Goal: Task Accomplishment & Management: Use online tool/utility

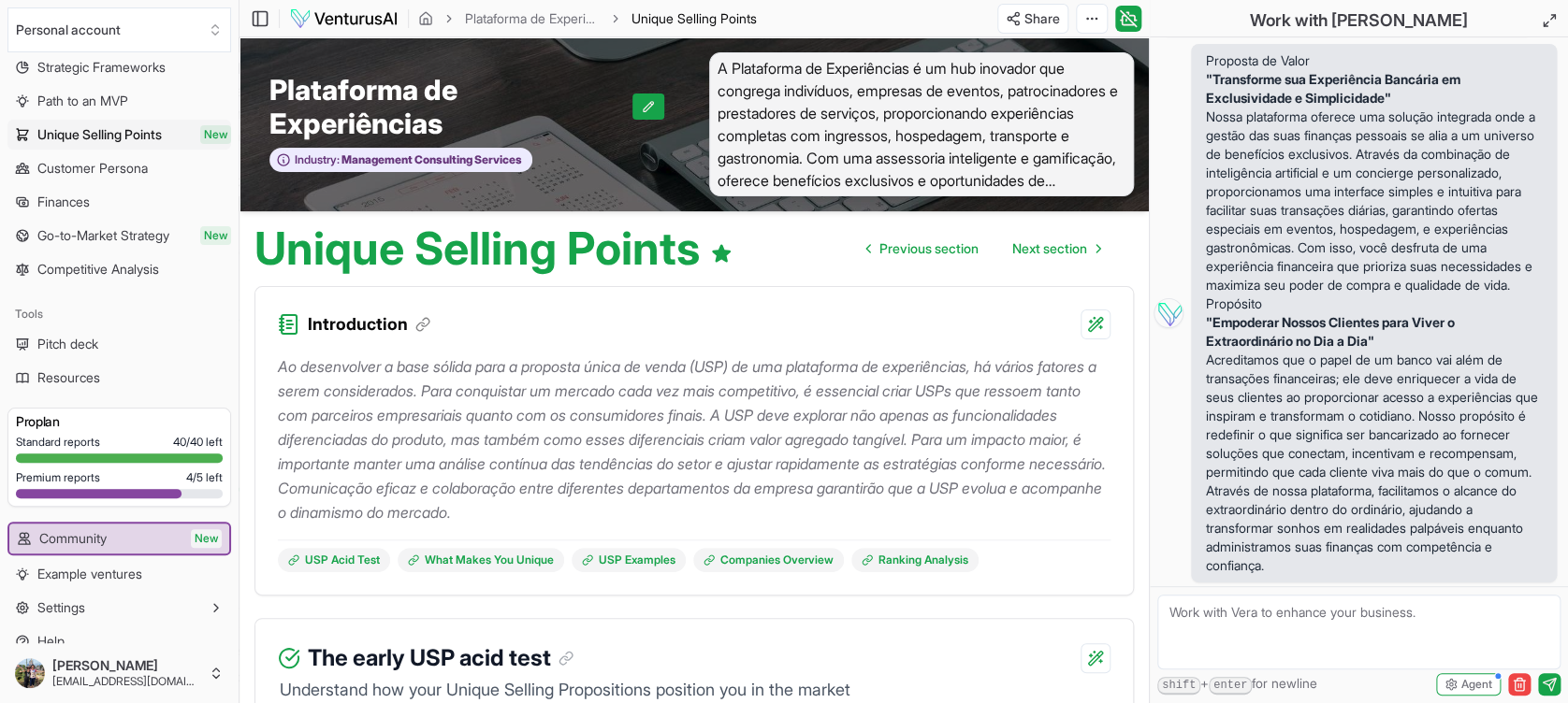
scroll to position [207, 0]
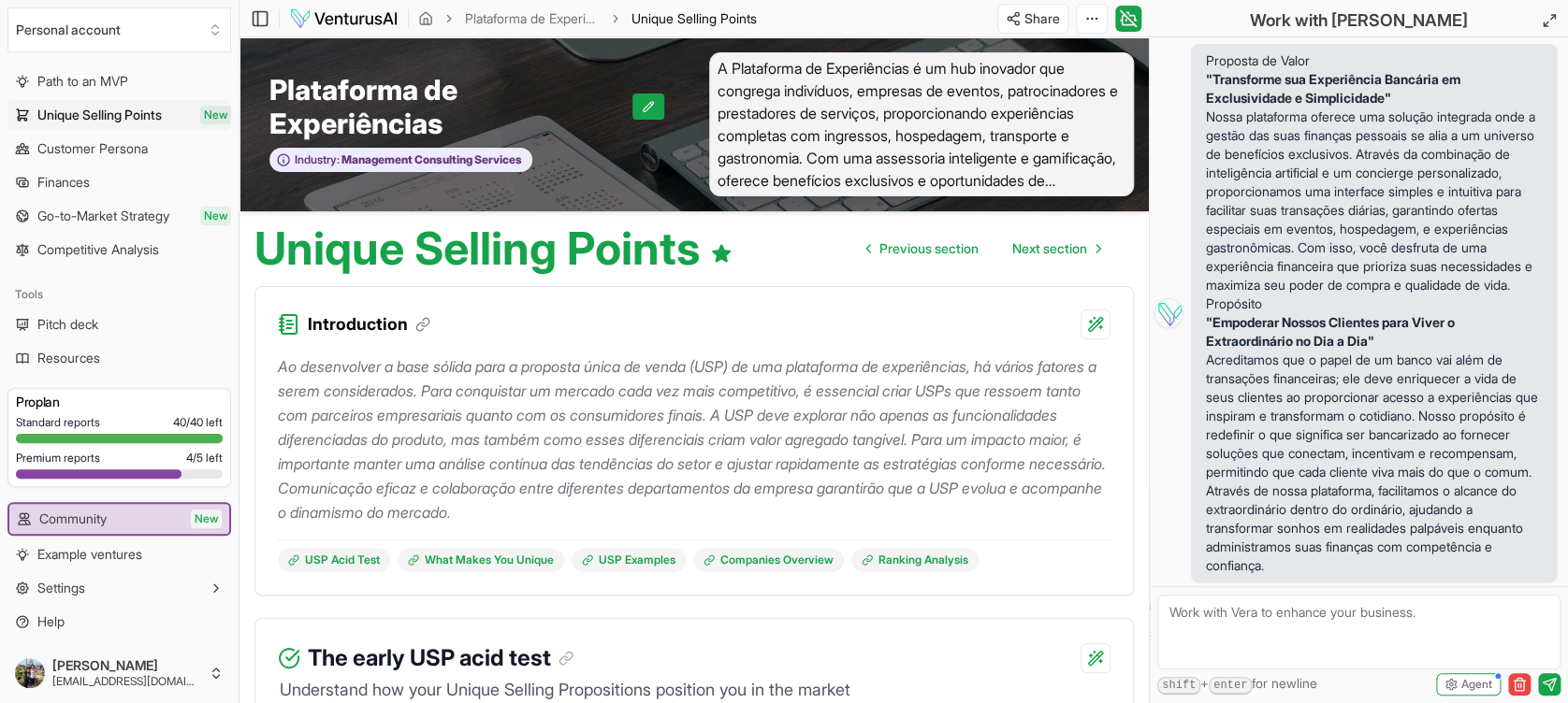
click at [90, 460] on span "Premium reports" at bounding box center [58, 458] width 84 height 15
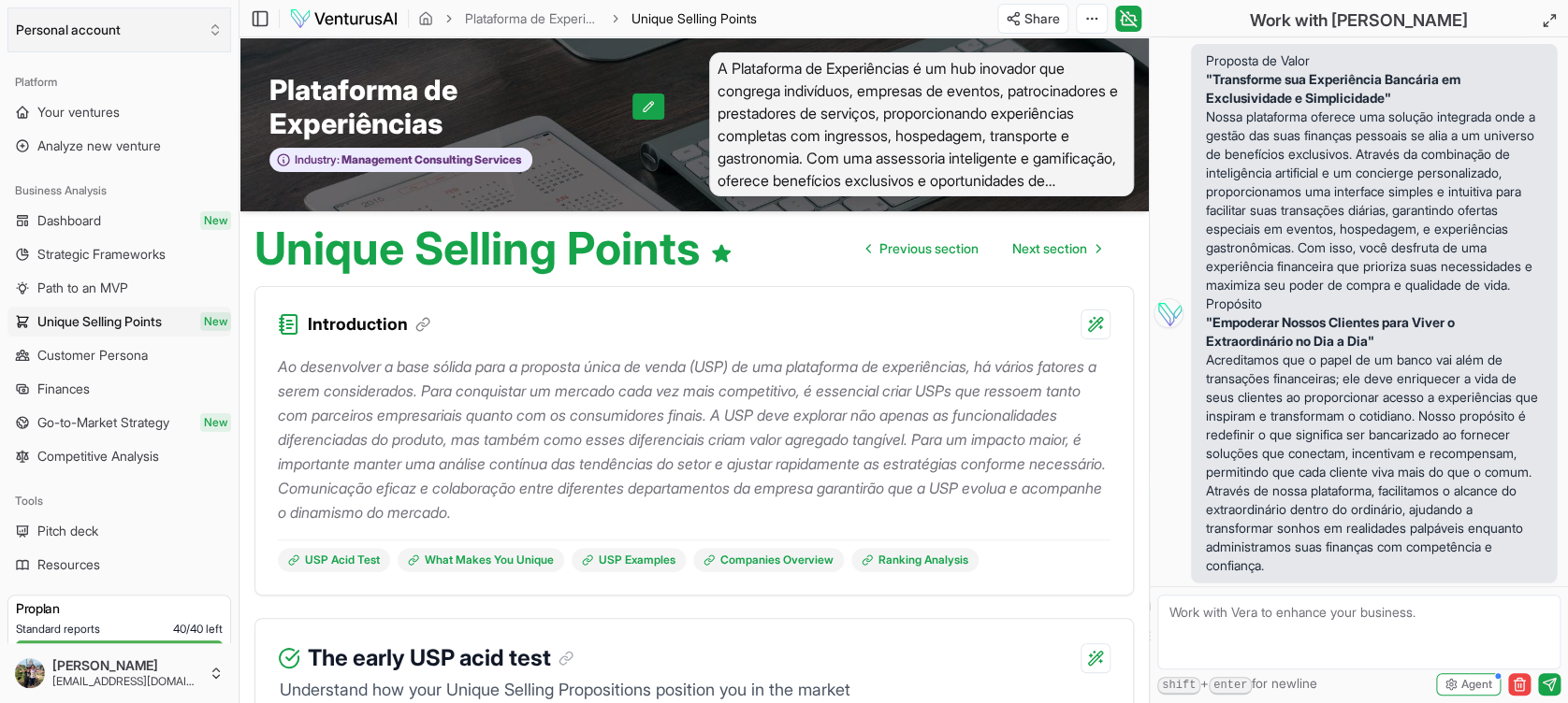
click at [85, 42] on button "Personal account" at bounding box center [119, 30] width 224 height 45
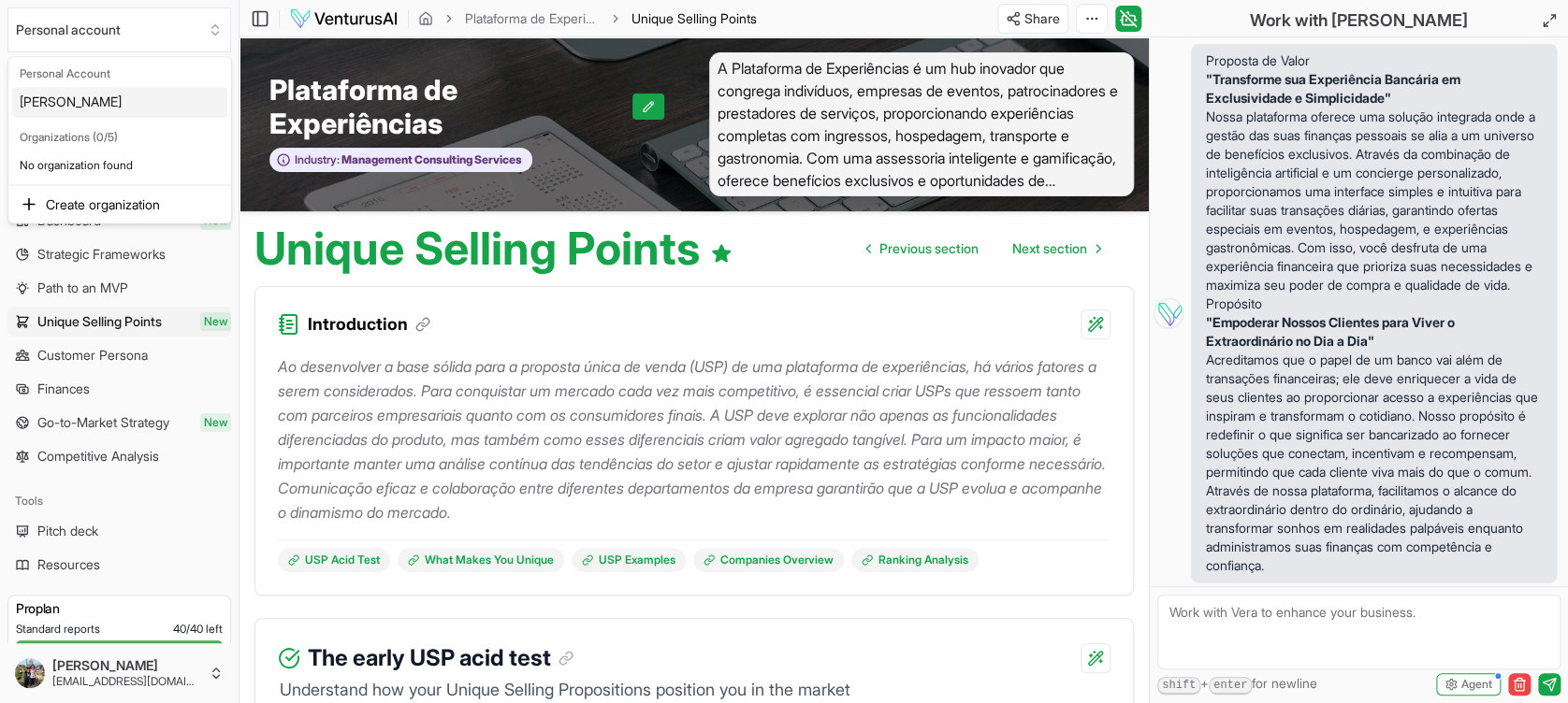
click at [850, 120] on html "We value your privacy We use cookies to enhance your browsing experience, serve…" at bounding box center [784, 352] width 1568 height 703
click at [651, 101] on icon at bounding box center [648, 106] width 10 height 10
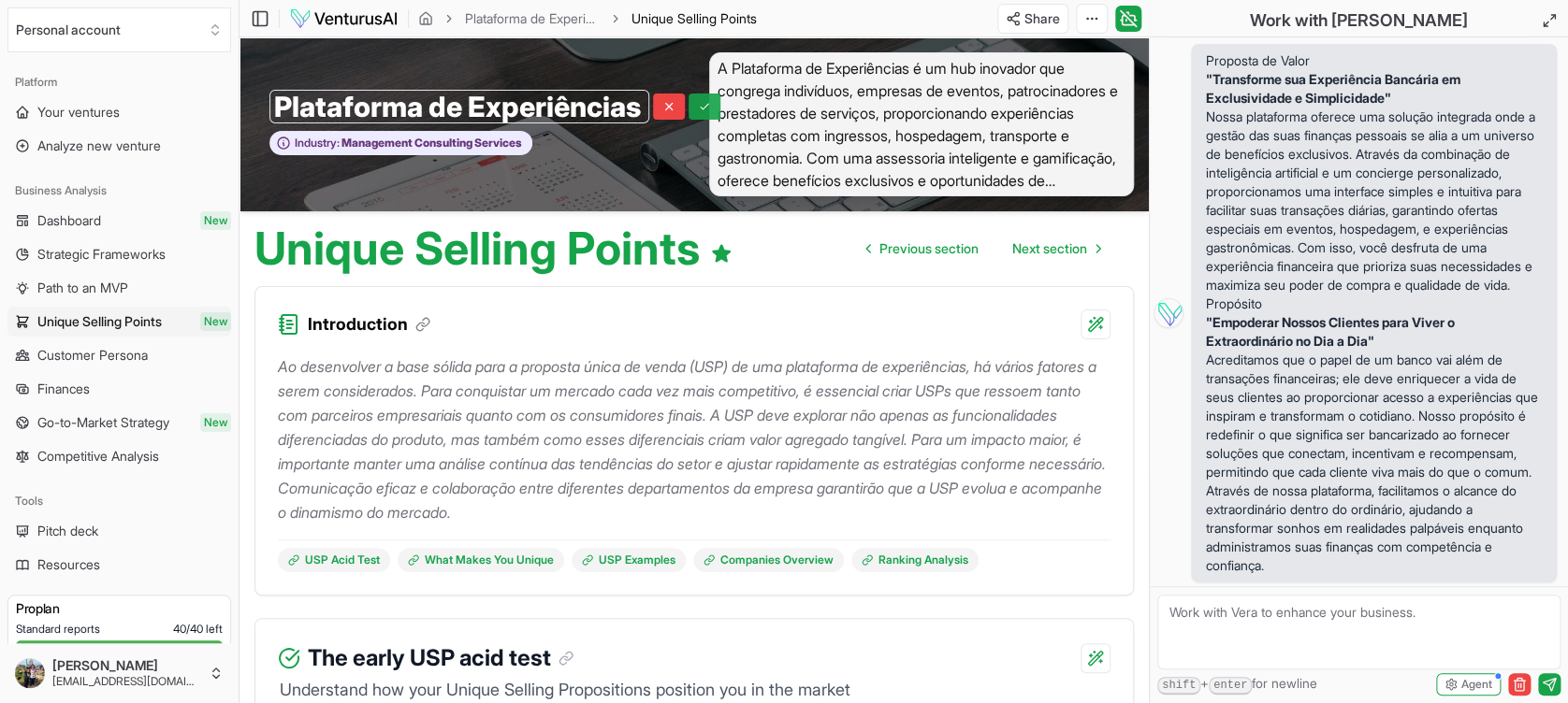
click at [700, 104] on icon at bounding box center [704, 107] width 13 height 13
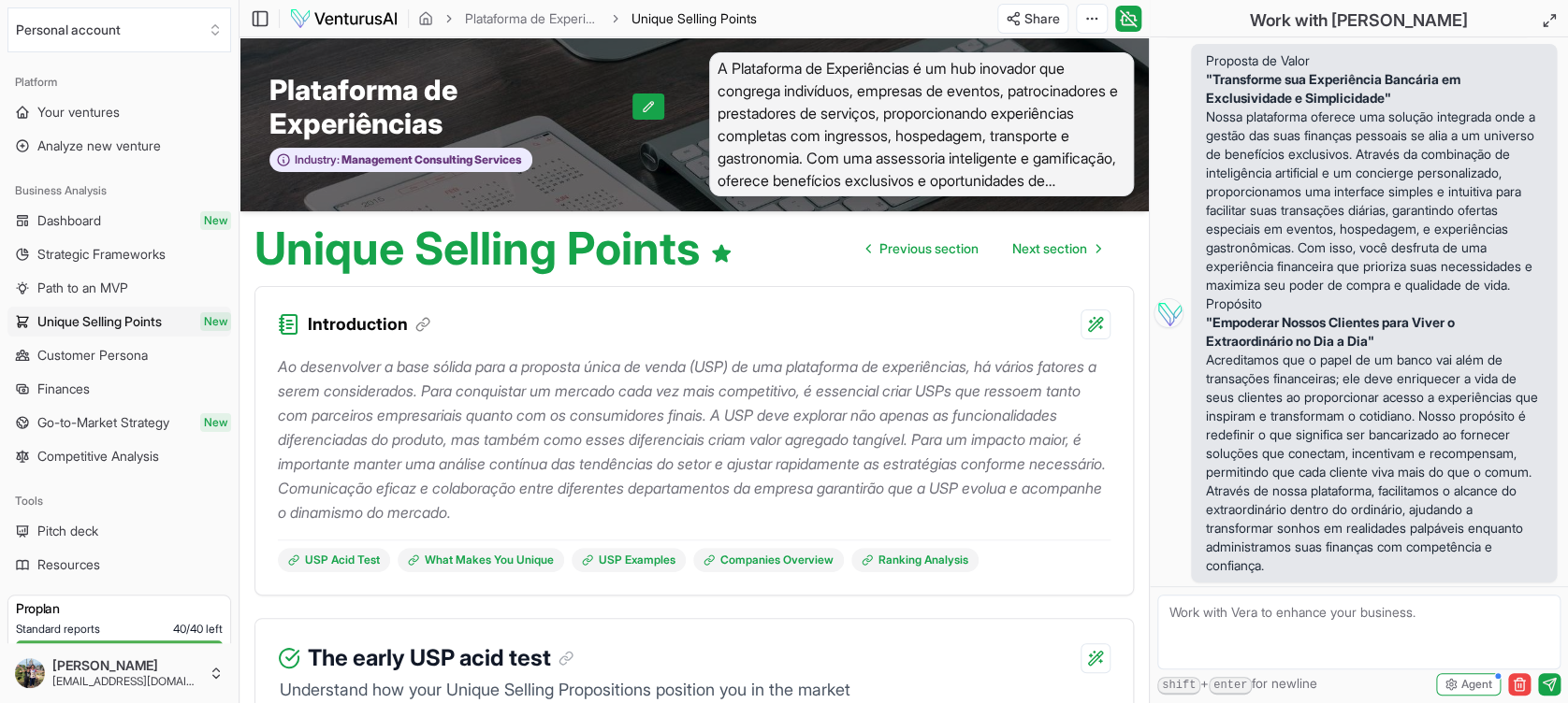
click at [847, 112] on span "A Plataforma de Experiências é um hub inovador que congrega indivíduos, empresa…" at bounding box center [922, 124] width 425 height 144
click at [998, 134] on span "A Plataforma de Experiências é um hub inovador que congrega indivíduos, empresa…" at bounding box center [922, 124] width 425 height 144
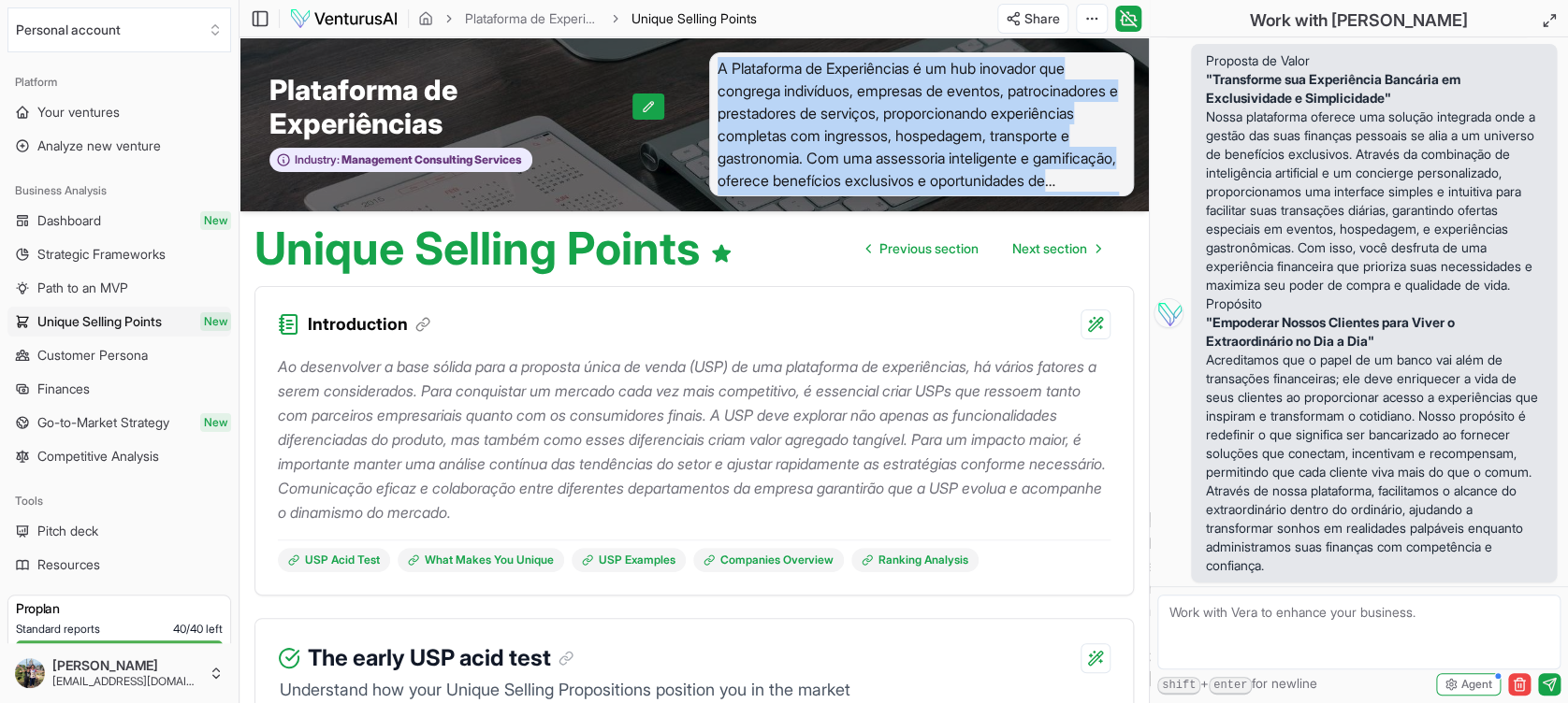
click at [998, 134] on span "A Plataforma de Experiências é um hub inovador que congrega indivíduos, empresa…" at bounding box center [922, 124] width 425 height 144
drag, startPoint x: 998, startPoint y: 134, endPoint x: 962, endPoint y: 158, distance: 43.3
click at [962, 158] on span "A Plataforma de Experiências é um hub inovador que congrega indivíduos, empresa…" at bounding box center [922, 124] width 425 height 144
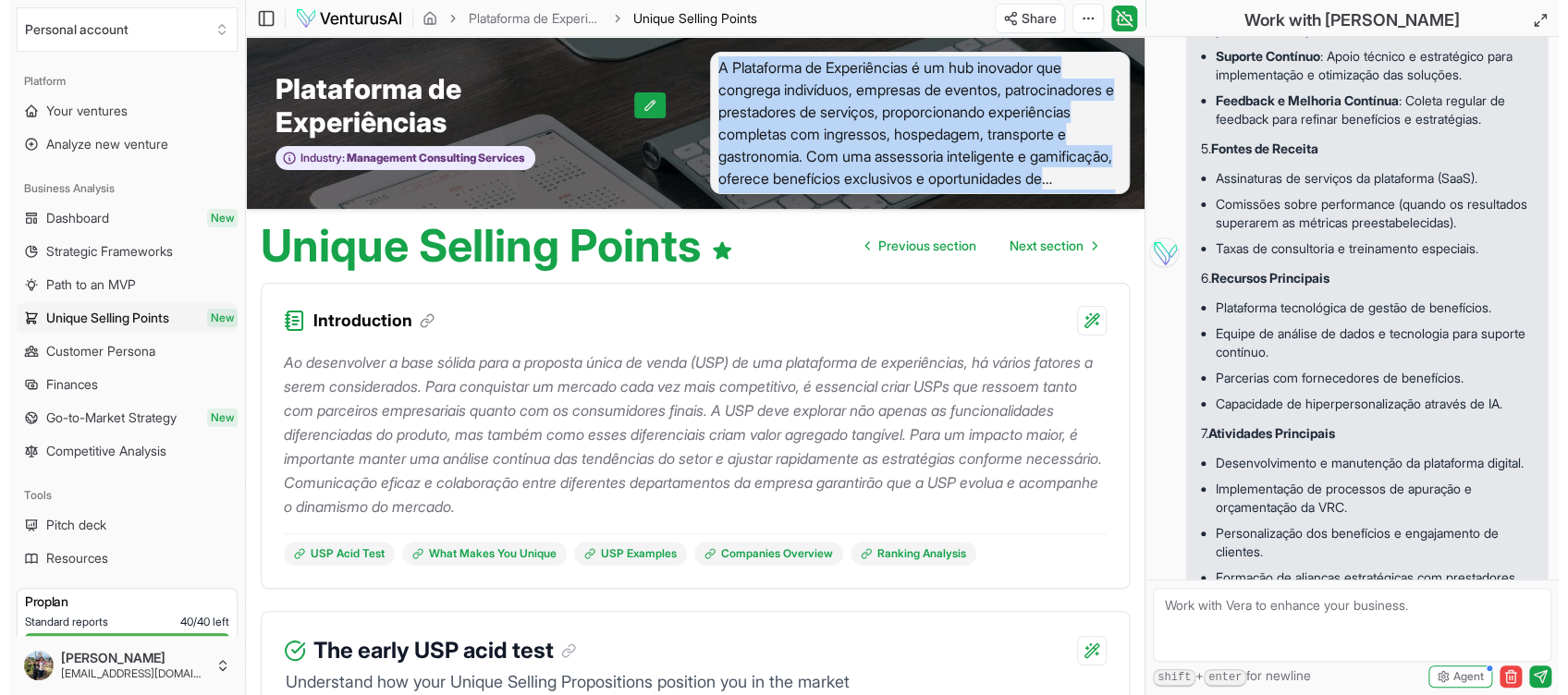
scroll to position [20254, 0]
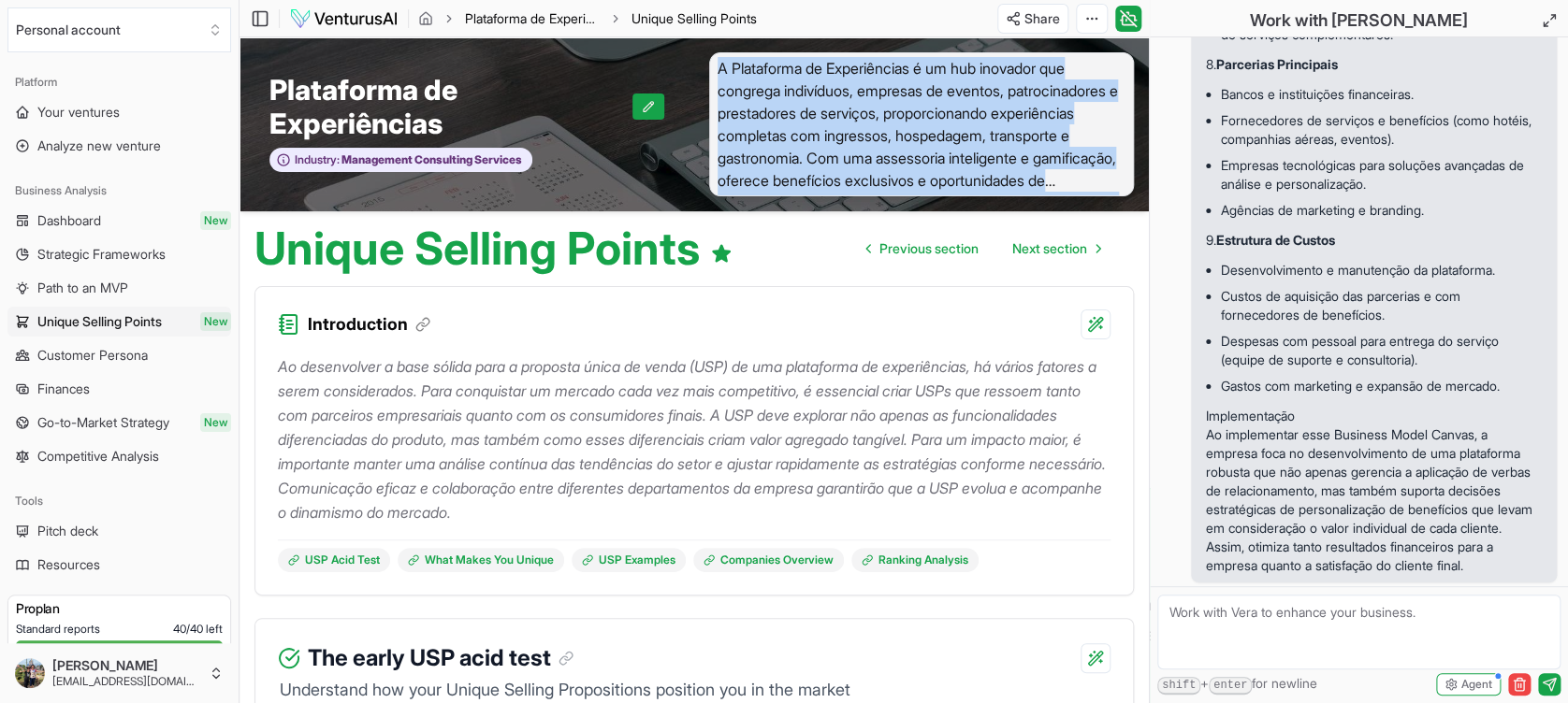
click at [535, 24] on link "Plataforma de Experiências" at bounding box center [532, 19] width 134 height 19
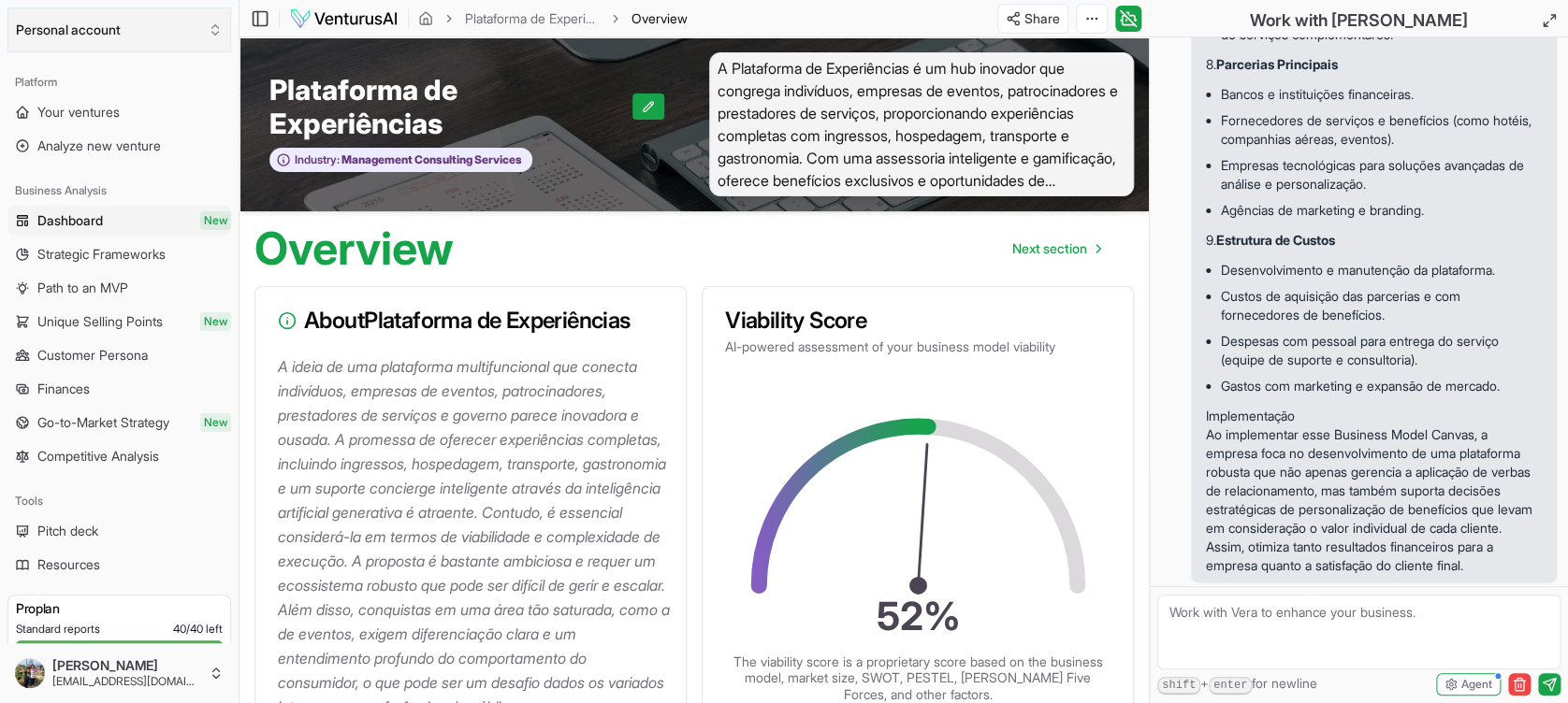
click at [128, 37] on button "Personal account" at bounding box center [119, 30] width 224 height 45
click at [128, 37] on html "We value your privacy We use cookies to enhance your browsing experience, serve…" at bounding box center [784, 352] width 1568 height 703
click at [90, 117] on span "Your ventures" at bounding box center [78, 112] width 82 height 19
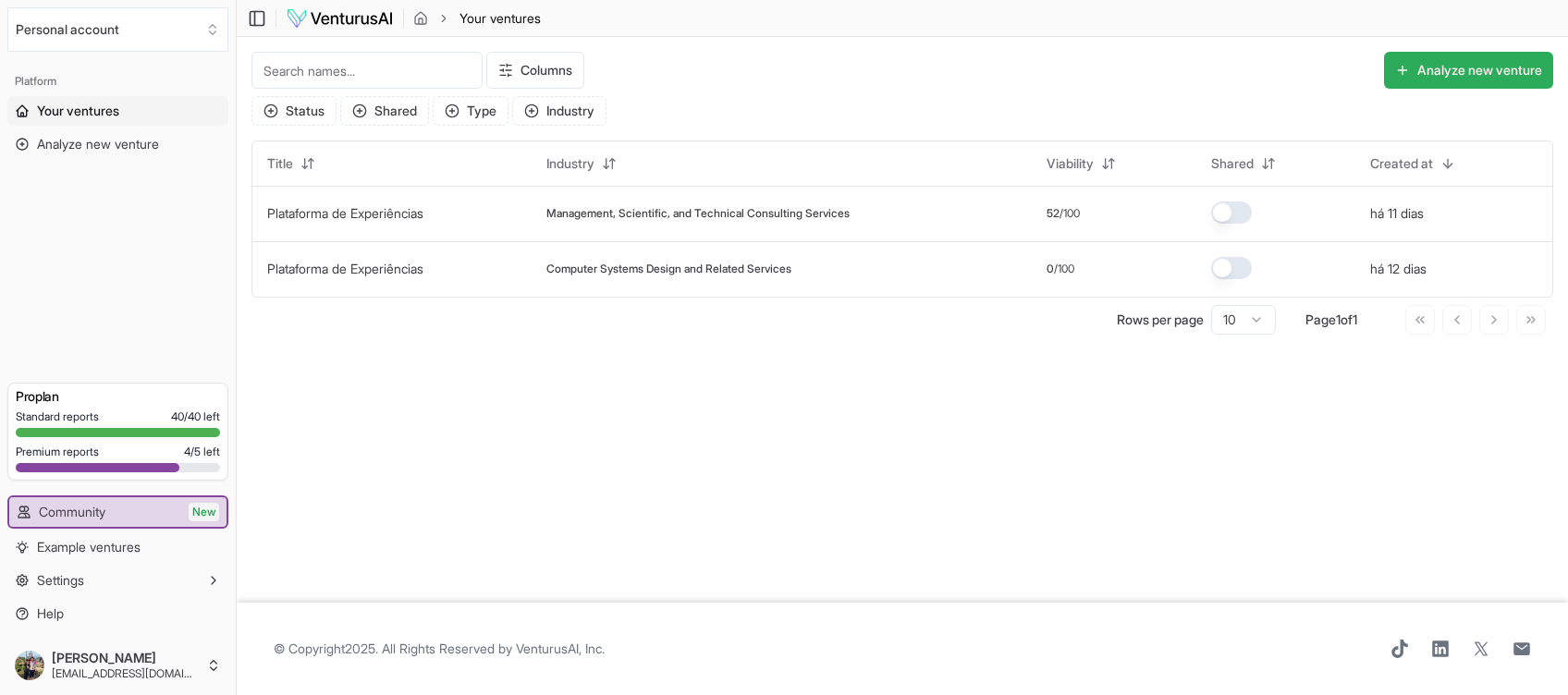
click at [1431, 73] on button "Analyze new venture" at bounding box center [1469, 70] width 170 height 37
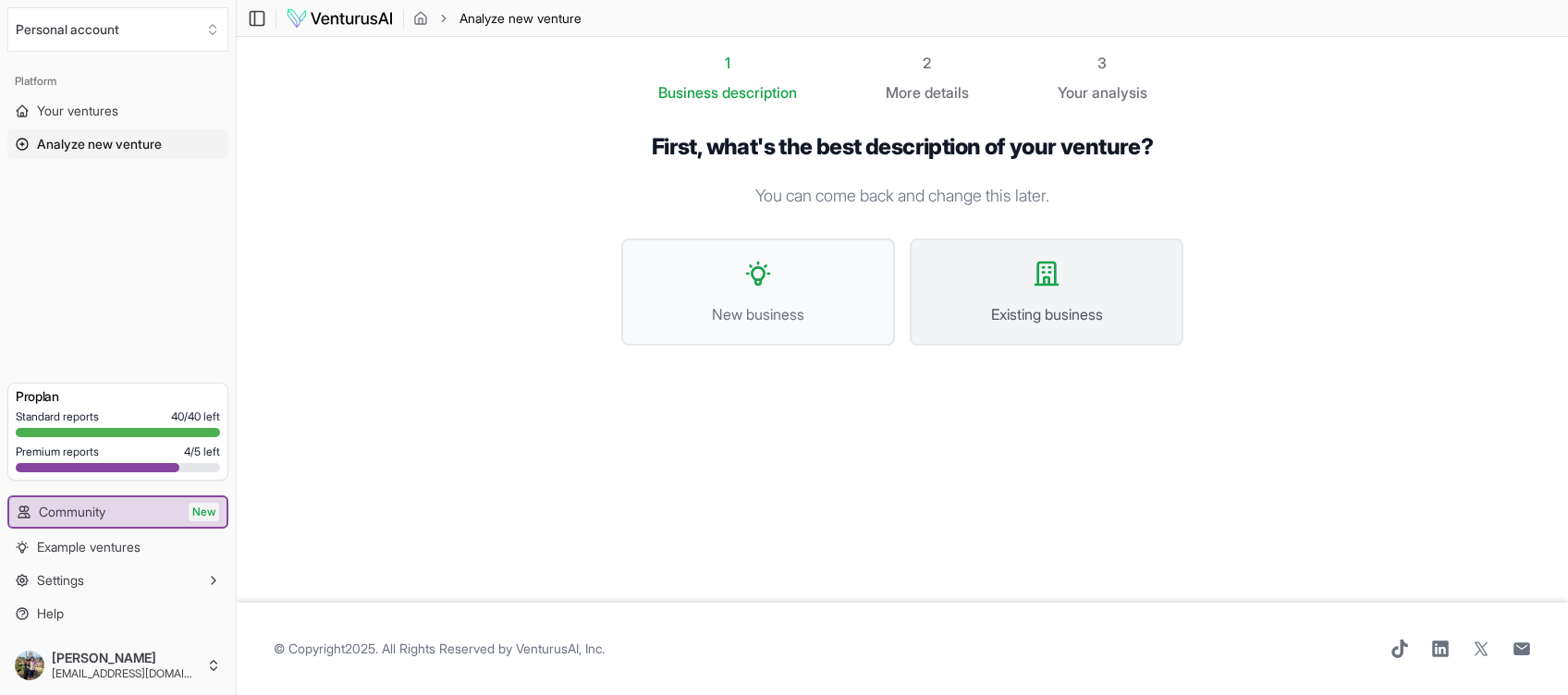
click at [966, 307] on span "Existing business" at bounding box center [1046, 315] width 233 height 23
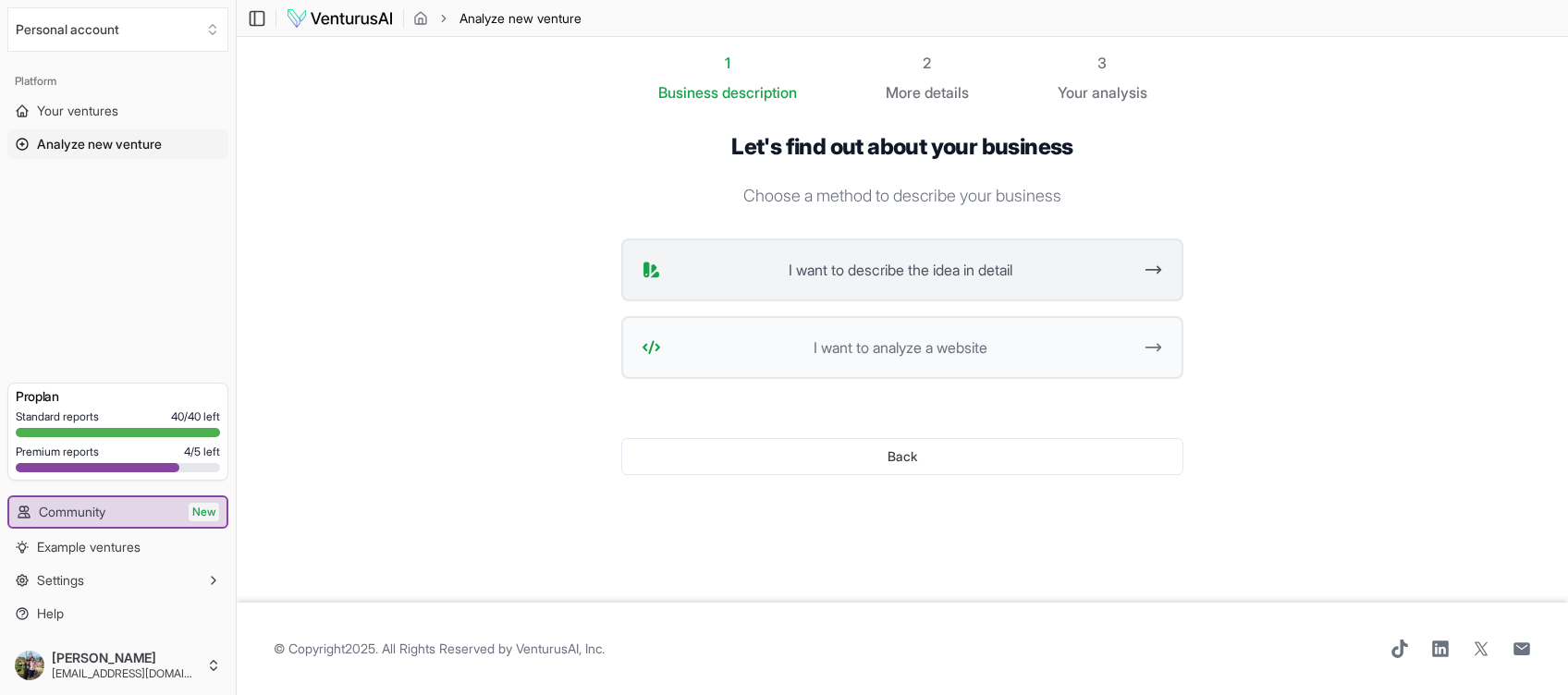
click at [1082, 275] on span "I want to describe the idea in detail" at bounding box center [900, 270] width 463 height 23
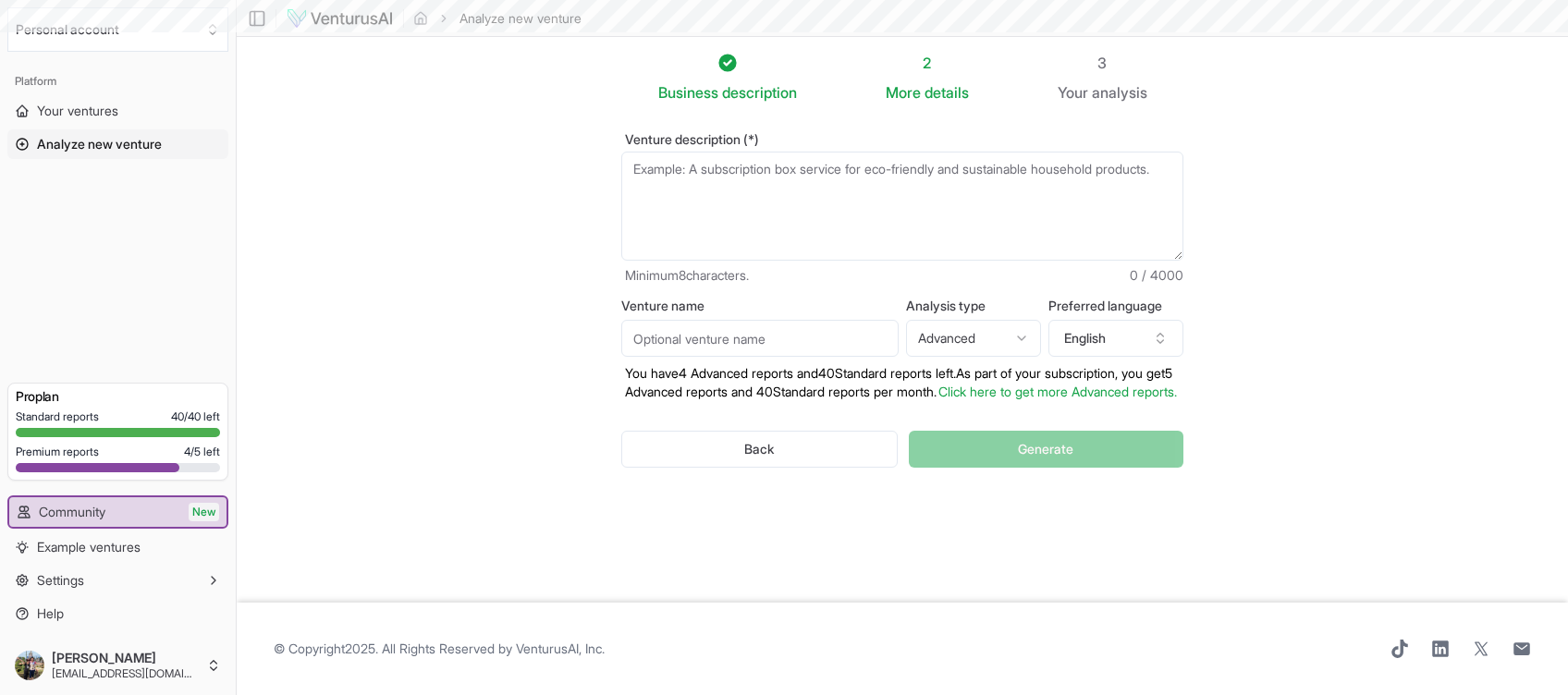
click at [766, 227] on textarea "Venture description (*)" at bounding box center [902, 206] width 562 height 109
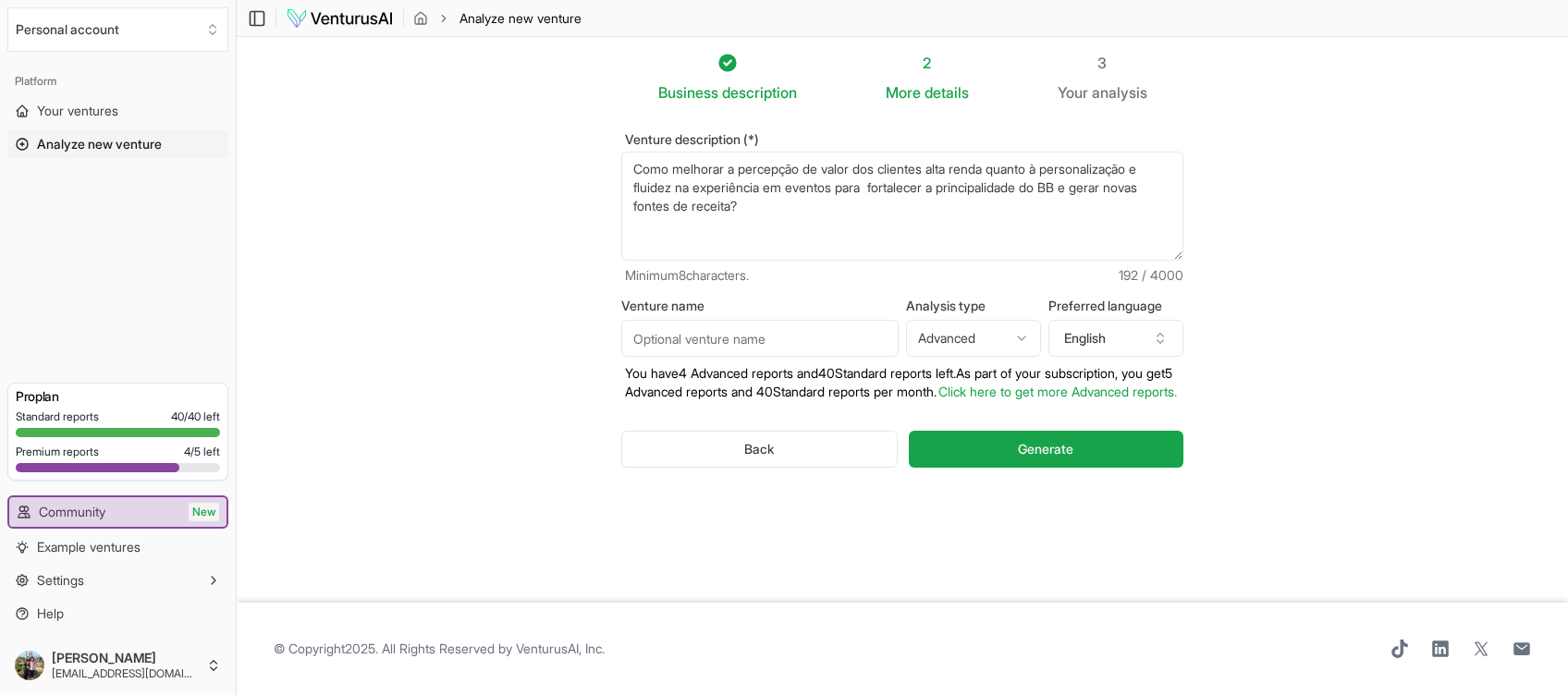
click at [774, 212] on textarea "Como melhorar a percepção de valor dos clientes alta renda quanto à personaliza…" at bounding box center [902, 206] width 562 height 109
paste textarea "(B2B2C) para orquestrar e simplificar a jornada do cliente alta renda no consum…"
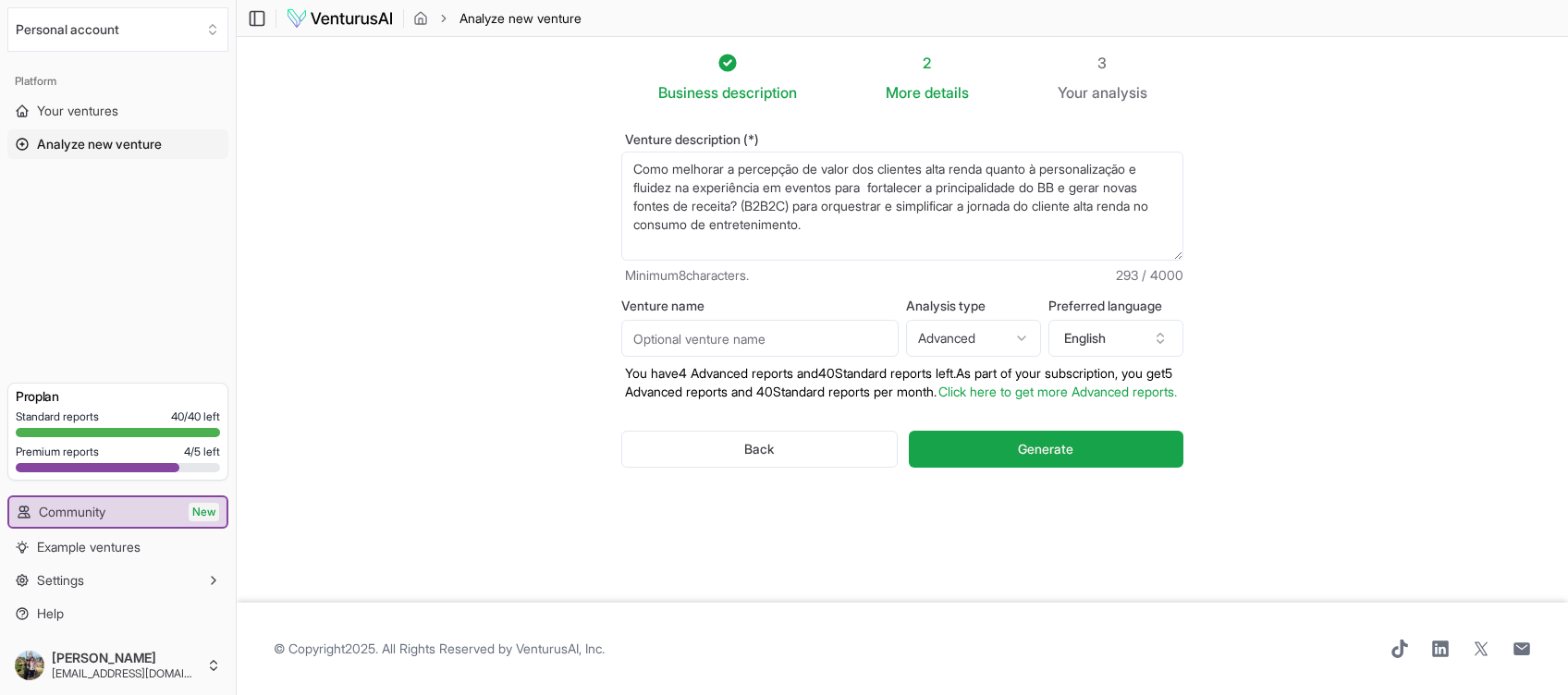
click at [1037, 228] on textarea "Como melhorar a percepção de valor dos clientes alta renda quanto à personaliza…" at bounding box center [902, 206] width 562 height 109
paste textarea "Fortalecimento da principalidade do BB. Aumento do engajamento do público-alvo.…"
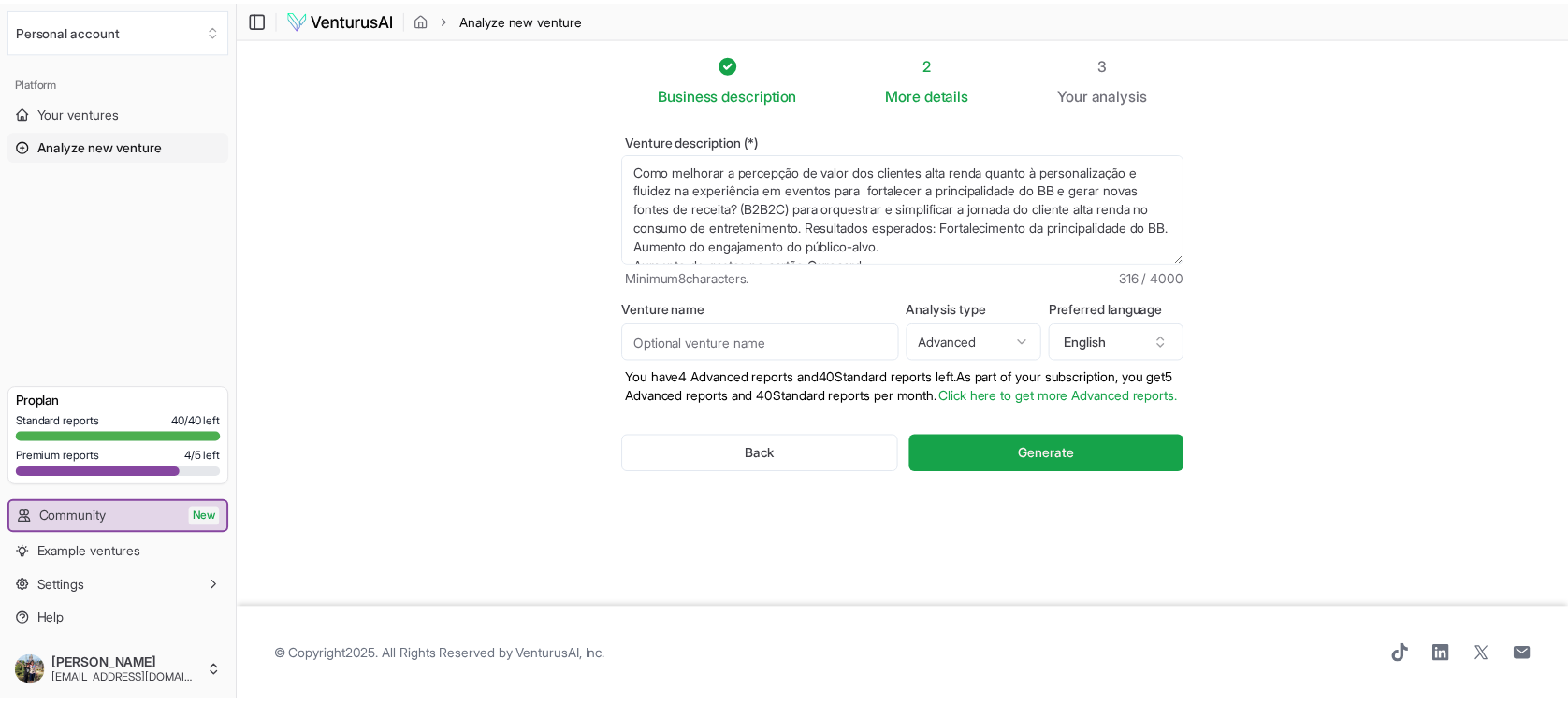
scroll to position [83, 0]
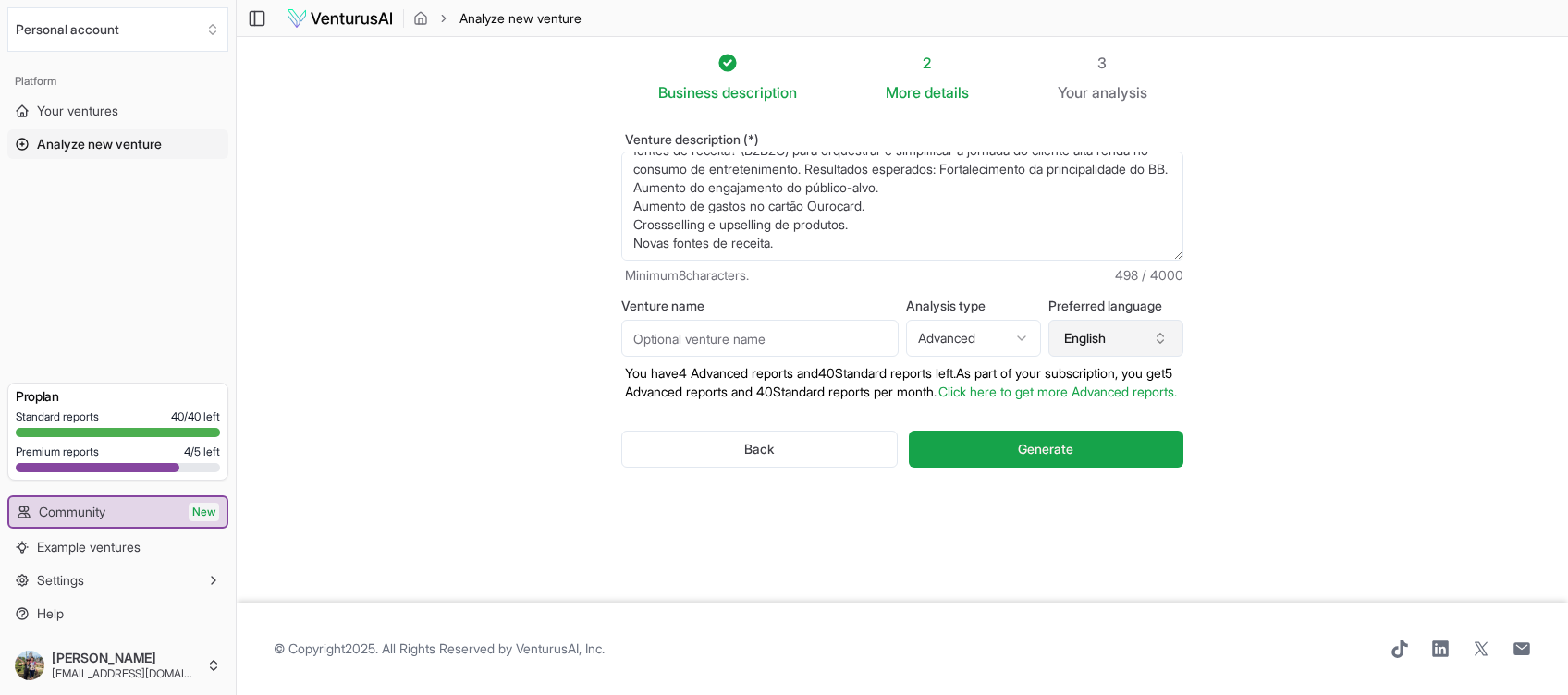
type textarea "Como melhorar a percepção de valor dos clientes alta renda quanto à personaliza…"
click at [1162, 336] on icon "button" at bounding box center [1160, 338] width 15 height 15
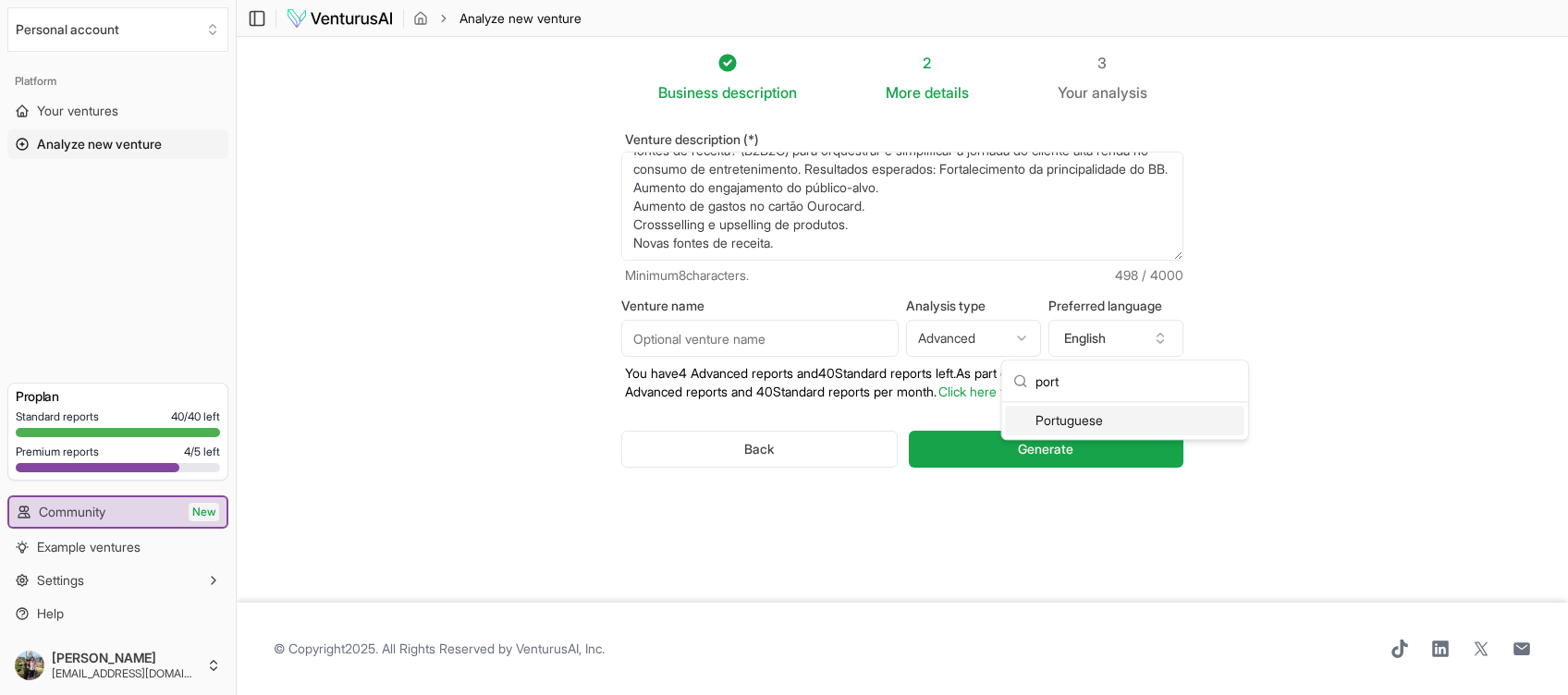
type input "port"
click at [1111, 413] on div "Portuguese" at bounding box center [1124, 420] width 238 height 29
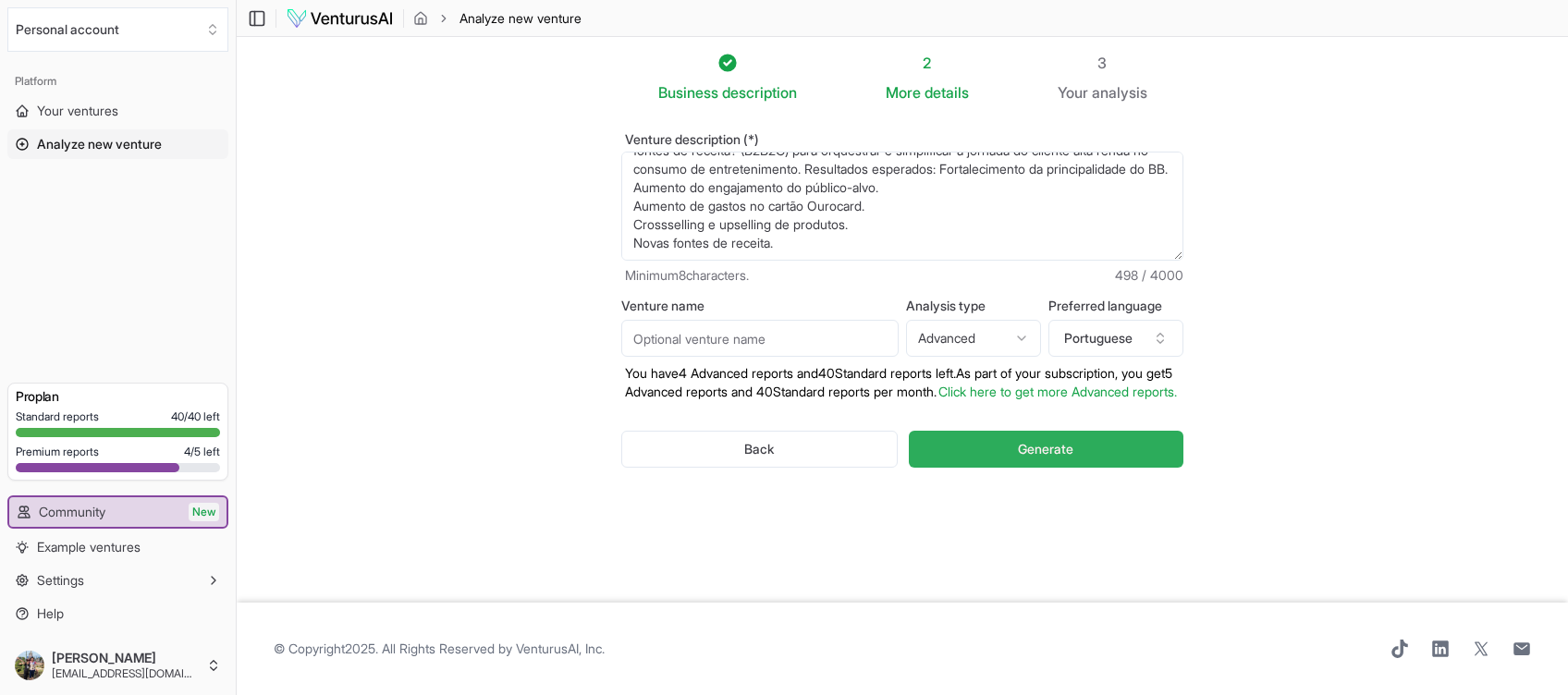
click at [1032, 459] on span "Generate" at bounding box center [1045, 449] width 56 height 19
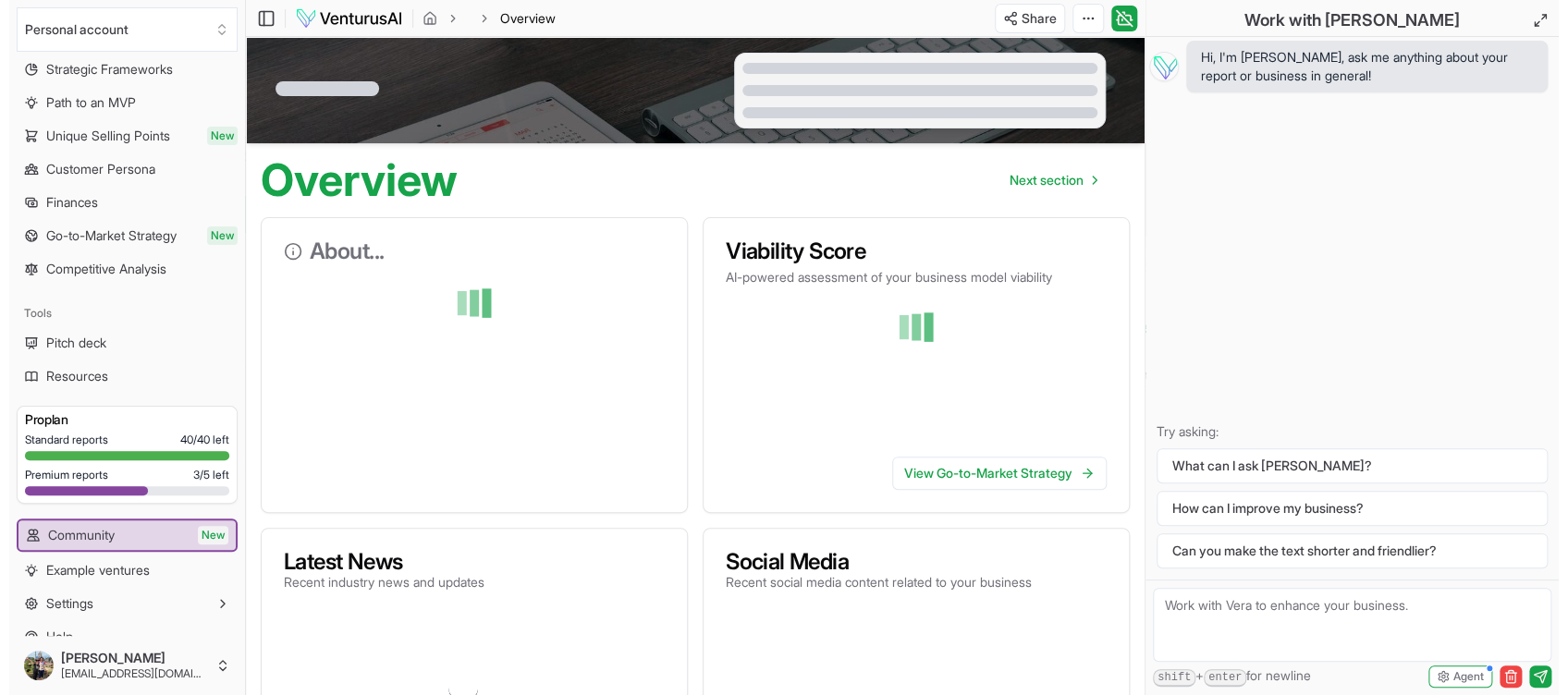
scroll to position [204, 0]
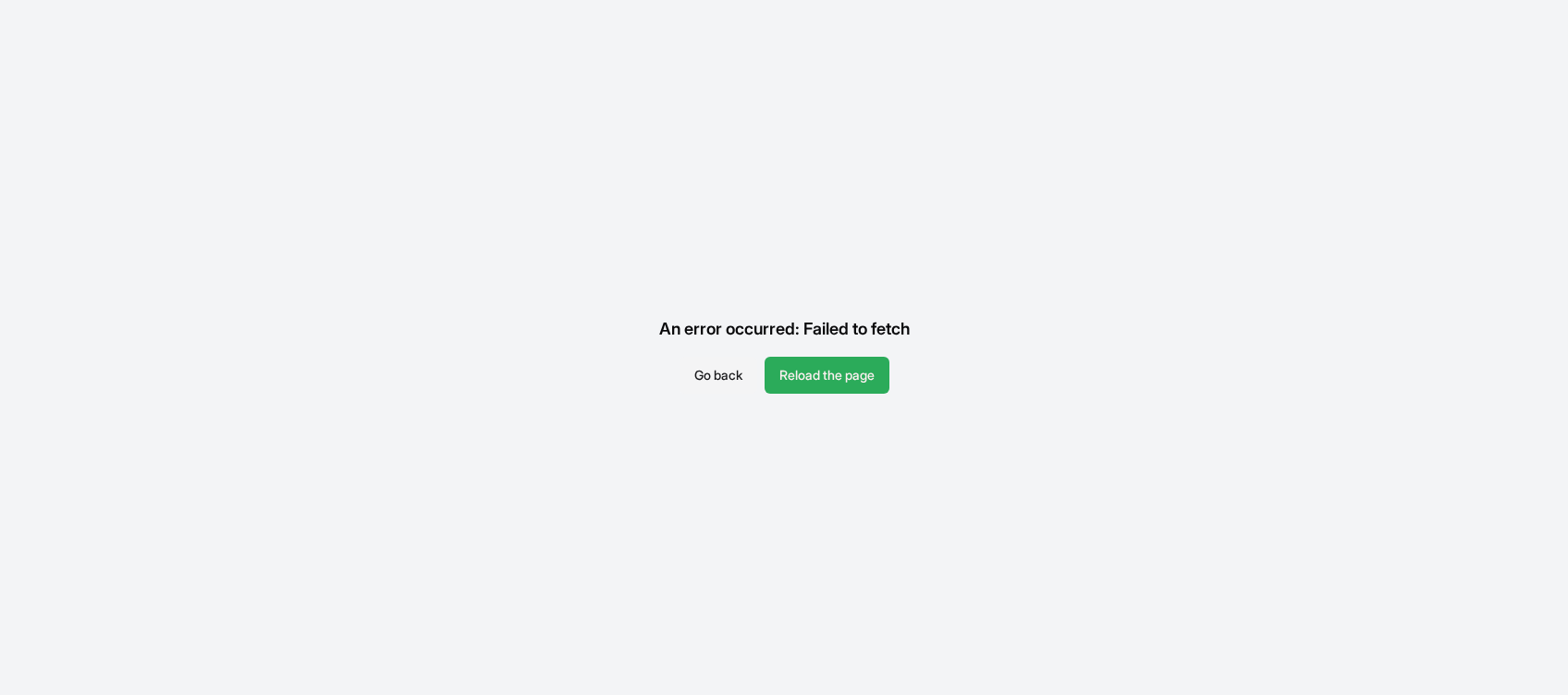
click at [819, 378] on button "Reload the page" at bounding box center [827, 375] width 125 height 37
